Goal: Check status: Check status

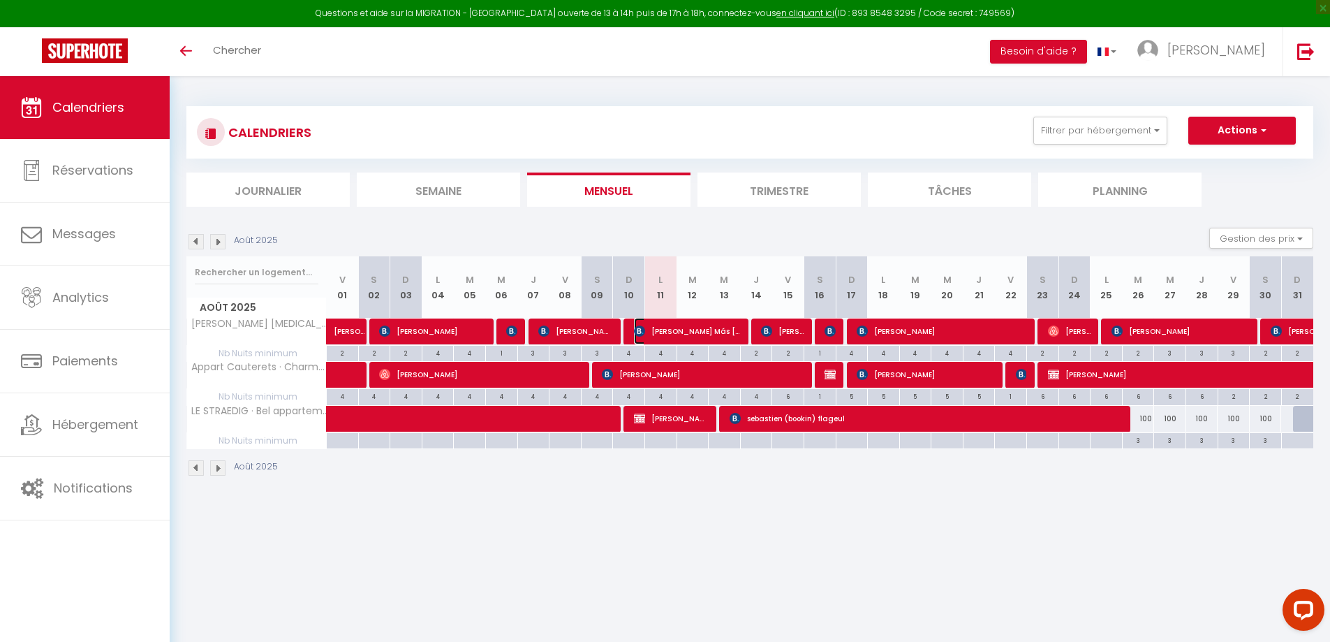
click at [668, 330] on span "[PERSON_NAME] Más [PERSON_NAME]" at bounding box center [687, 331] width 107 height 27
select select "OK"
select select "0"
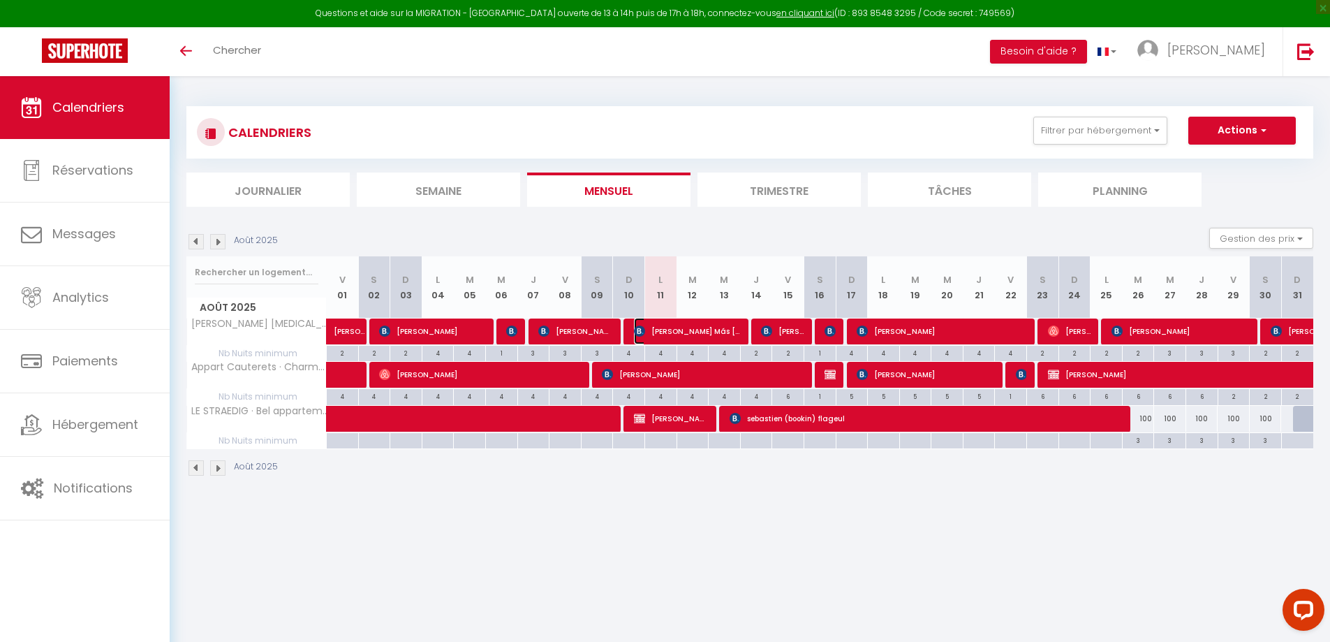
select select "1"
select select
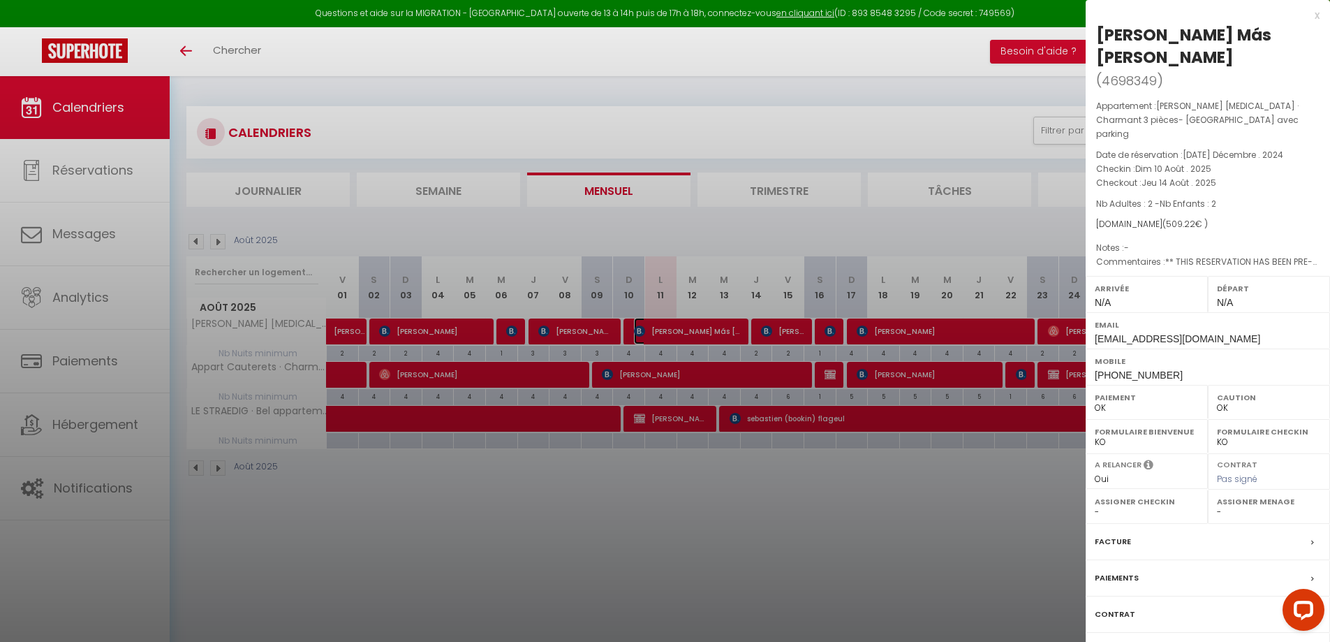
select select "19302"
select select "23660"
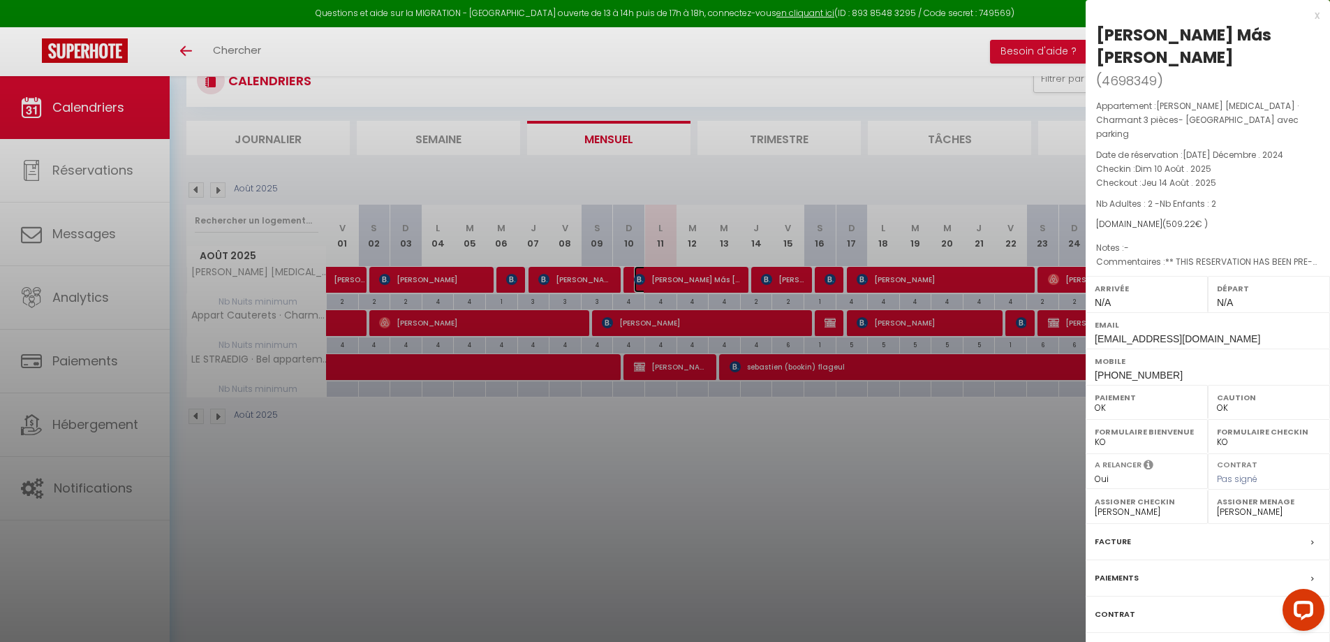
scroll to position [76, 0]
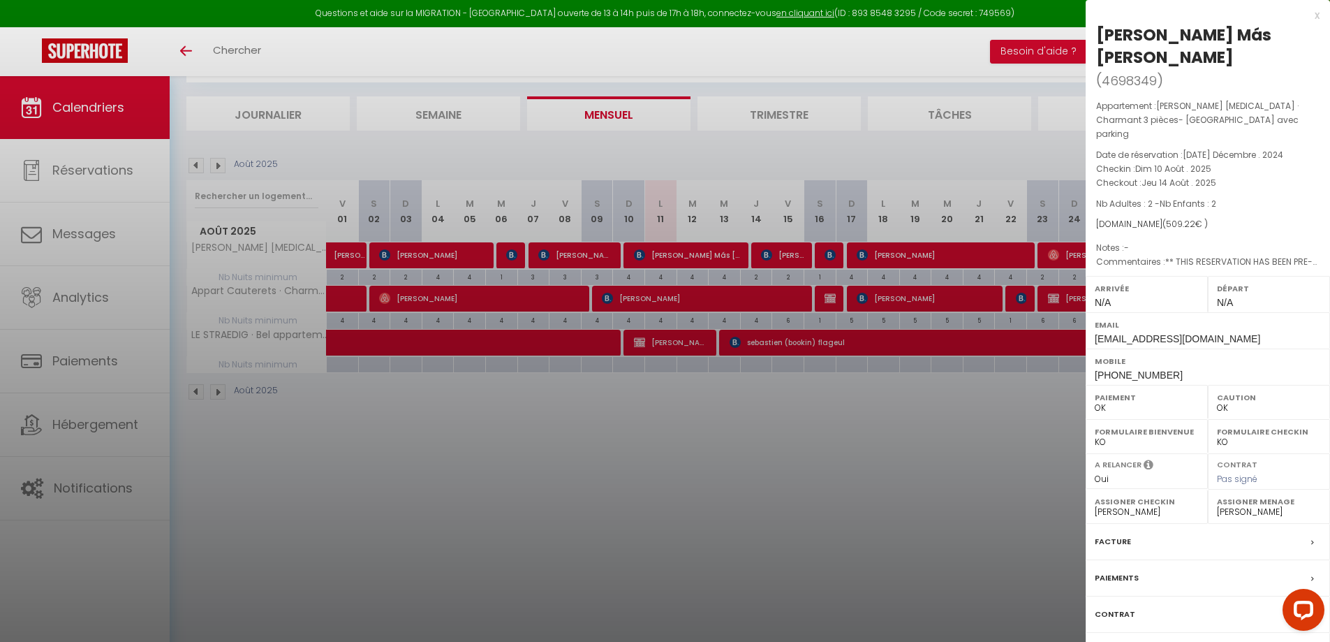
click at [1114, 607] on label "Contrat" at bounding box center [1115, 614] width 40 height 15
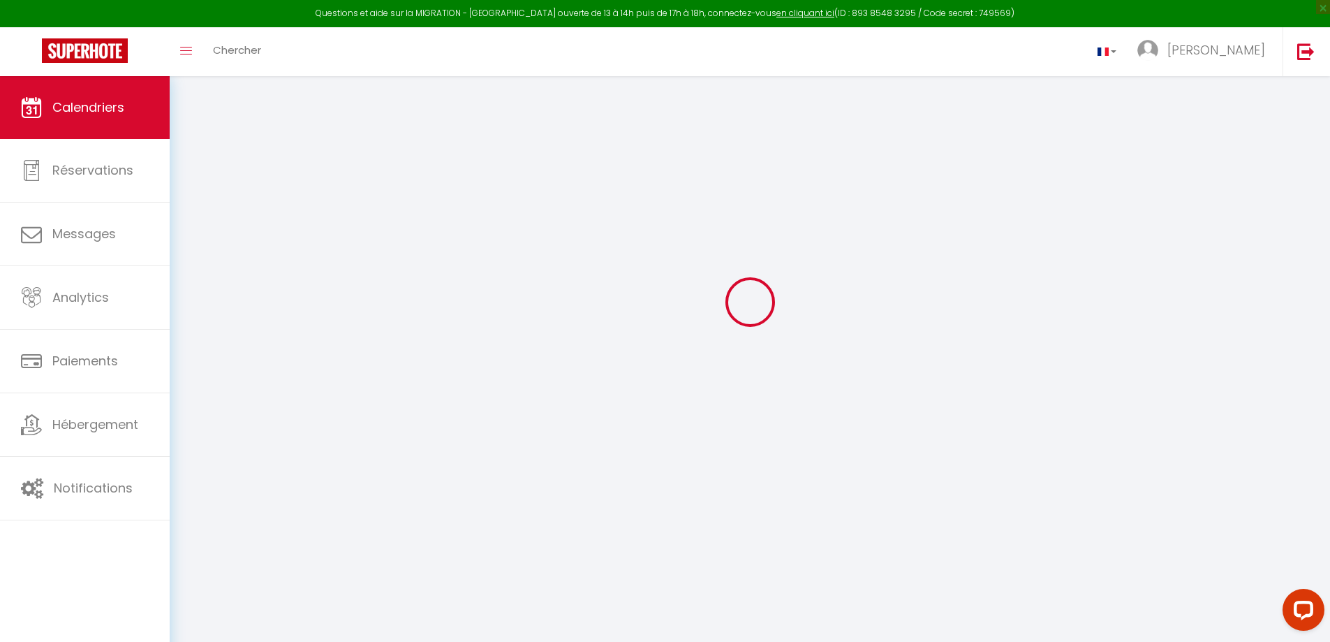
scroll to position [76, 0]
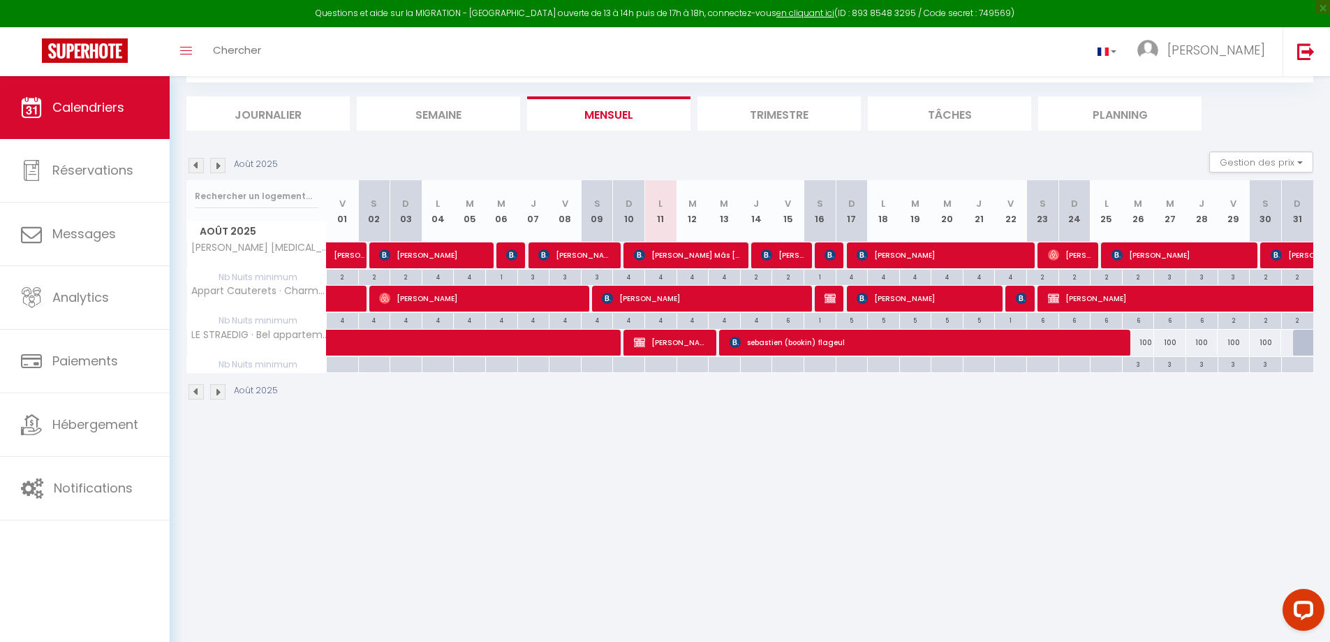
click at [219, 168] on img at bounding box center [217, 165] width 15 height 15
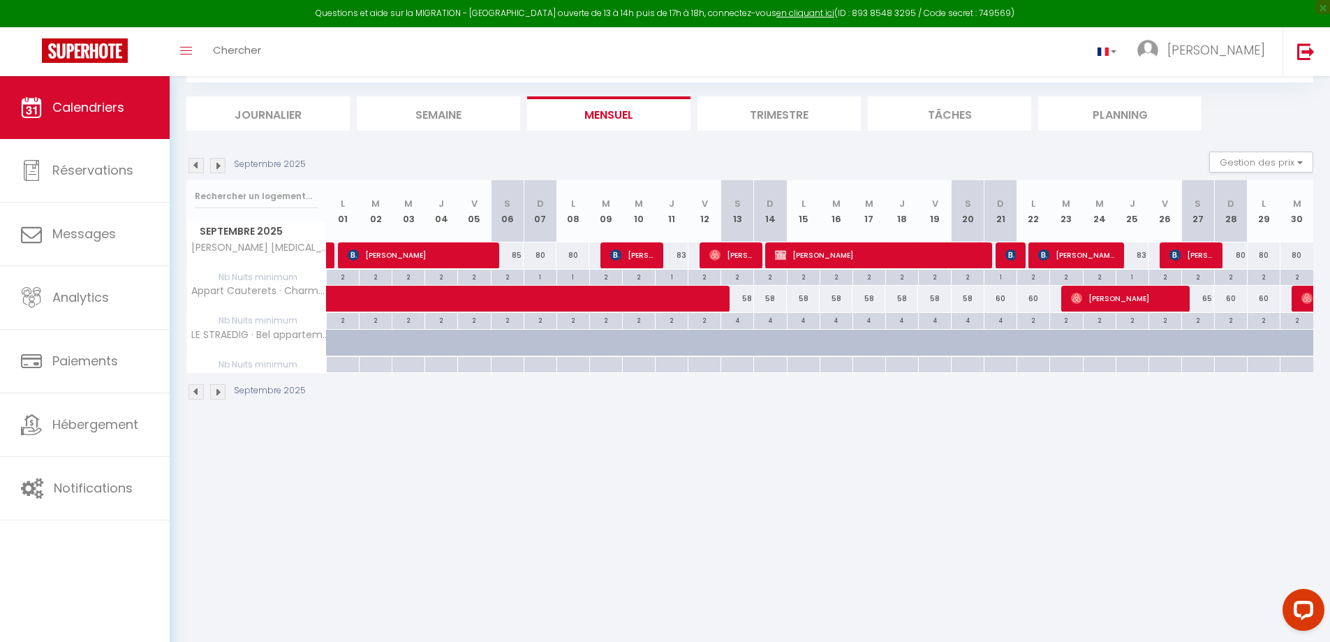
click at [219, 168] on img at bounding box center [217, 165] width 15 height 15
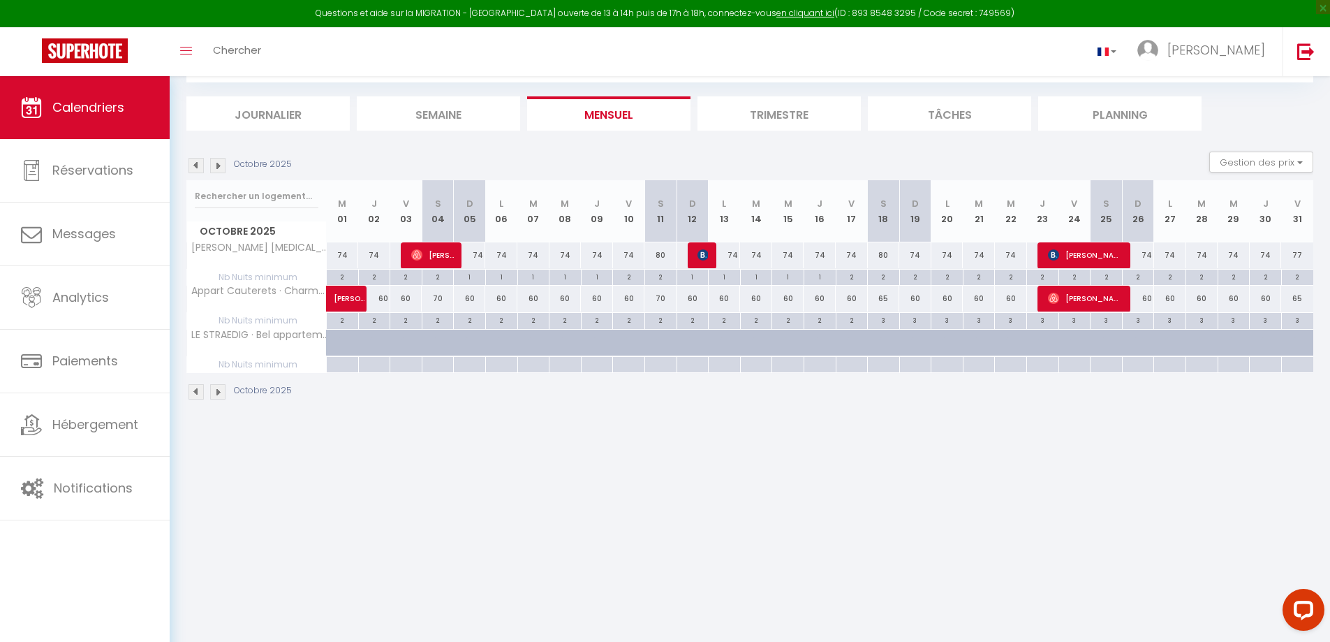
click at [188, 166] on div "Octobre 2025" at bounding box center [241, 165] width 110 height 15
click at [190, 166] on img at bounding box center [196, 165] width 15 height 15
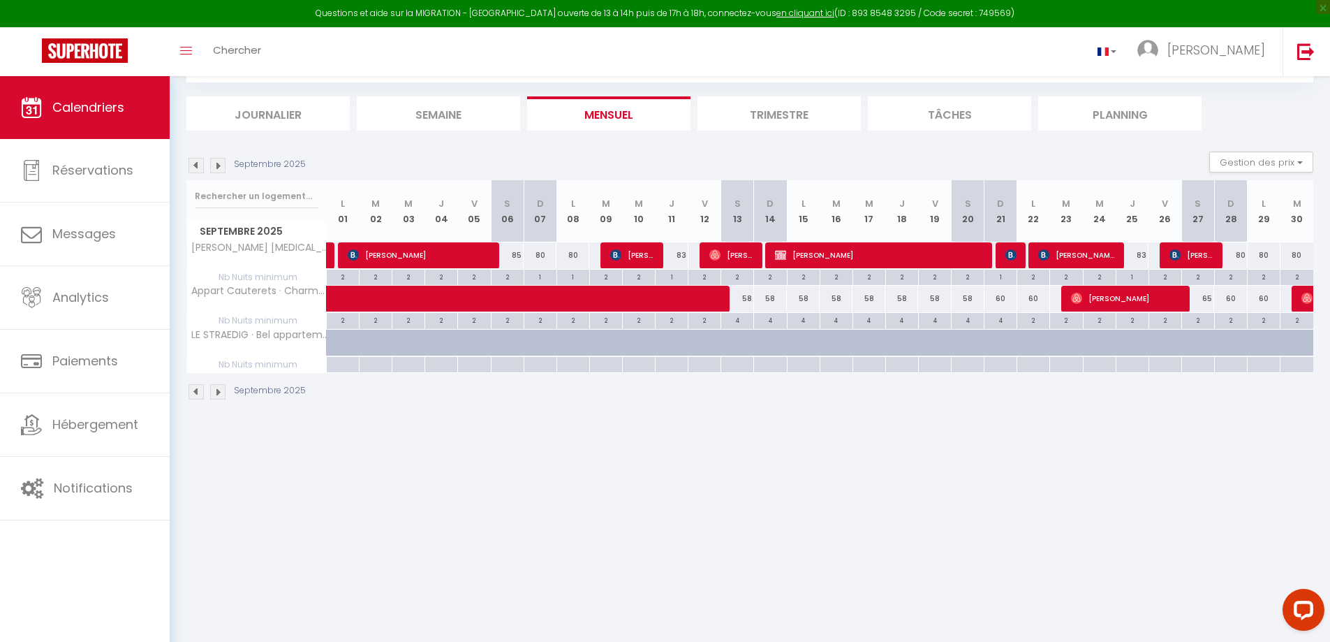
click at [219, 170] on img at bounding box center [217, 165] width 15 height 15
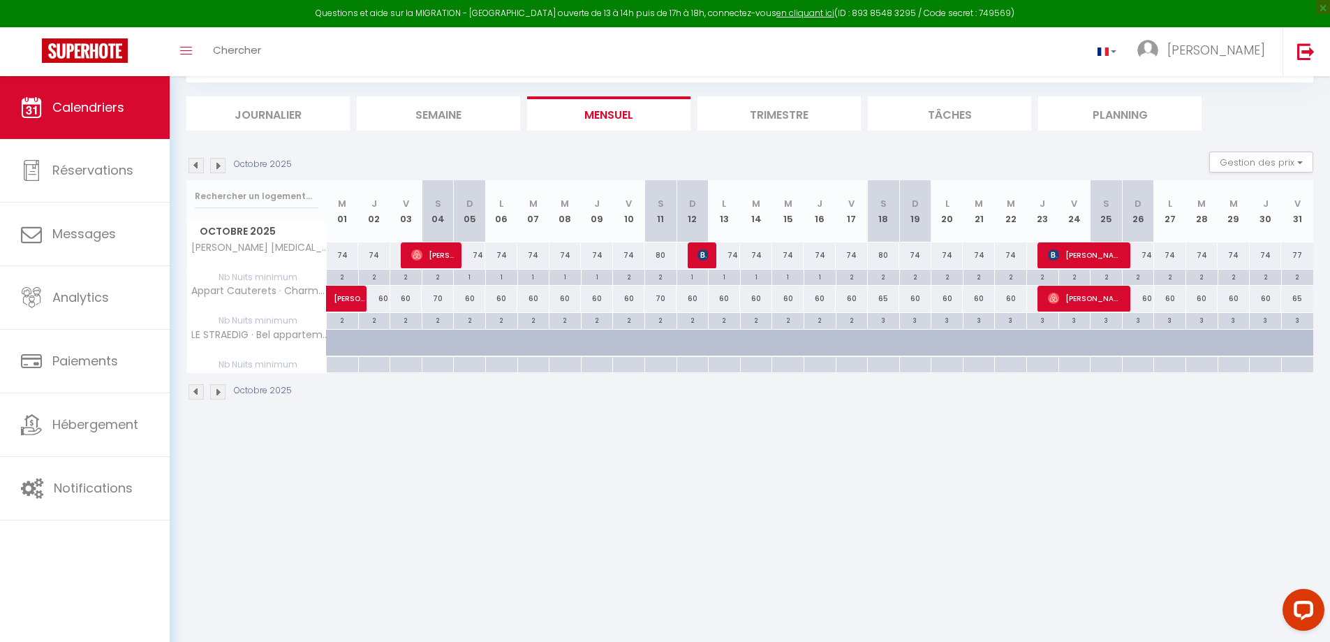
click at [191, 165] on img at bounding box center [196, 165] width 15 height 15
